Goal: Task Accomplishment & Management: Manage account settings

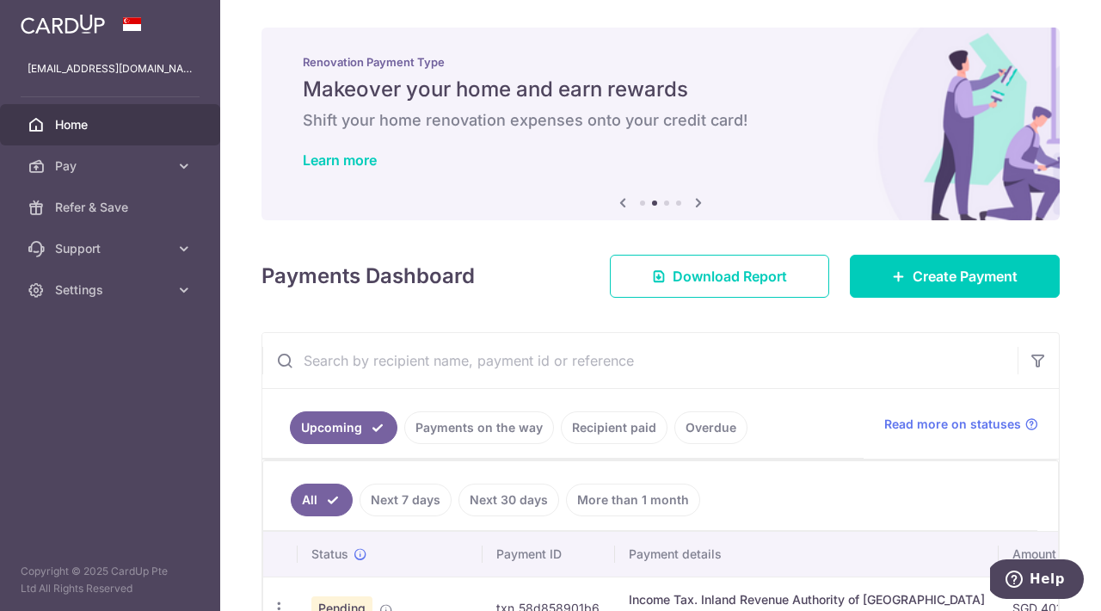
scroll to position [683, 0]
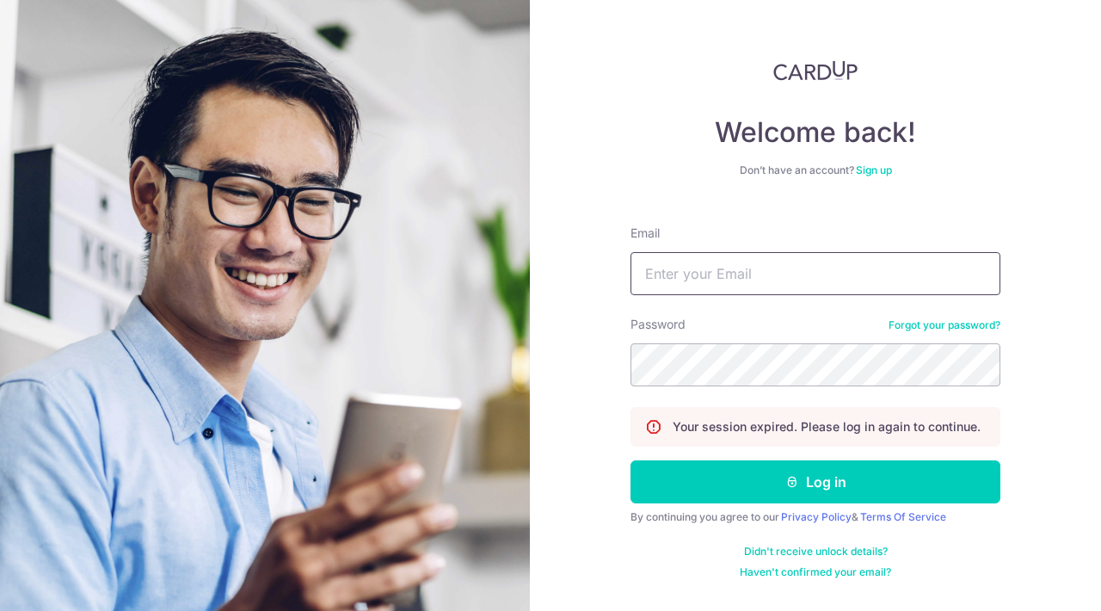
click at [705, 270] on input "Email" at bounding box center [815, 273] width 370 height 43
type input "[EMAIL_ADDRESS][DOMAIN_NAME]"
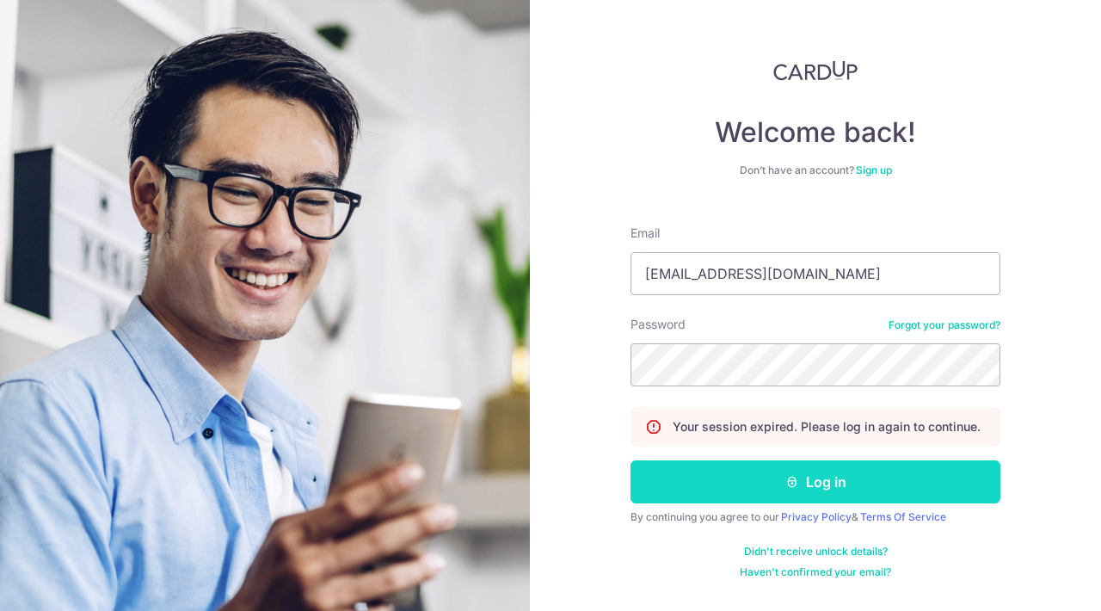
click at [764, 489] on button "Log in" at bounding box center [815, 481] width 370 height 43
click at [805, 476] on button "Log in" at bounding box center [815, 481] width 370 height 43
